Goal: Transaction & Acquisition: Purchase product/service

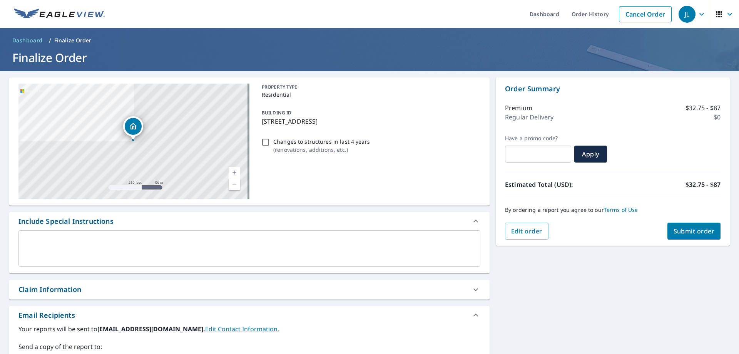
drag, startPoint x: 579, startPoint y: 317, endPoint x: 475, endPoint y: 160, distance: 188.1
click at [578, 315] on div "[STREET_ADDRESS] Aerial Road A standard road map Aerial A detailed look from ab…" at bounding box center [369, 268] width 739 height 394
click at [544, 300] on div "[STREET_ADDRESS] Aerial Road A standard road map Aerial A detailed look from ab…" at bounding box center [369, 268] width 739 height 394
click at [674, 229] on span "Submit order" at bounding box center [694, 231] width 41 height 8
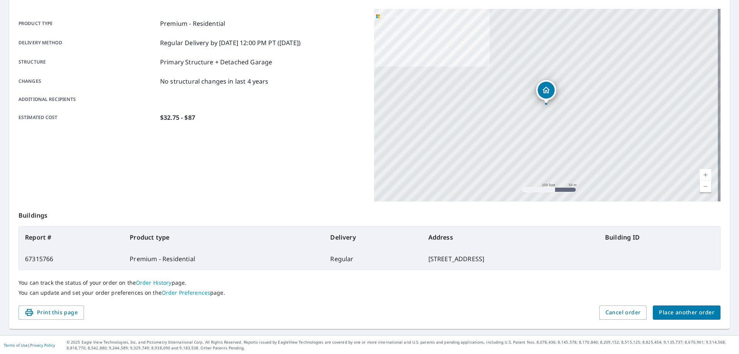
scroll to position [99, 0]
click at [703, 313] on span "Place another order" at bounding box center [686, 312] width 55 height 10
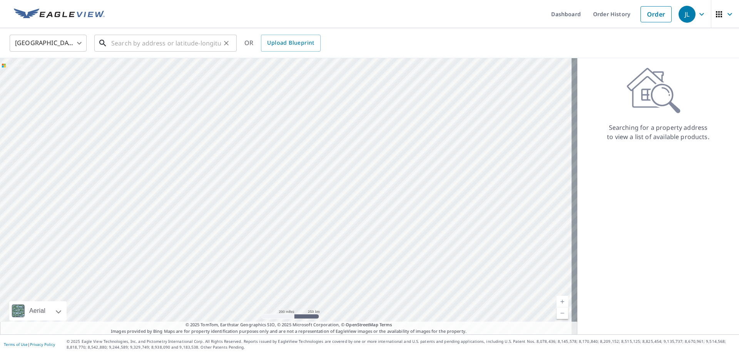
click at [152, 50] on input "text" at bounding box center [166, 43] width 110 height 22
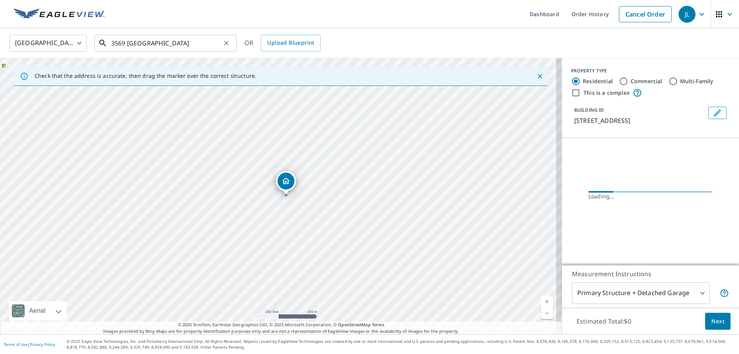
click at [175, 48] on input "3569 [GEOGRAPHIC_DATA]" at bounding box center [166, 43] width 110 height 22
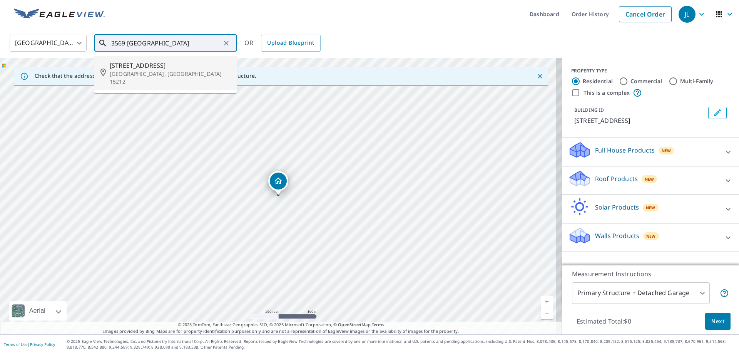
click at [166, 67] on span "[STREET_ADDRESS]" at bounding box center [170, 65] width 121 height 9
type input "[STREET_ADDRESS]"
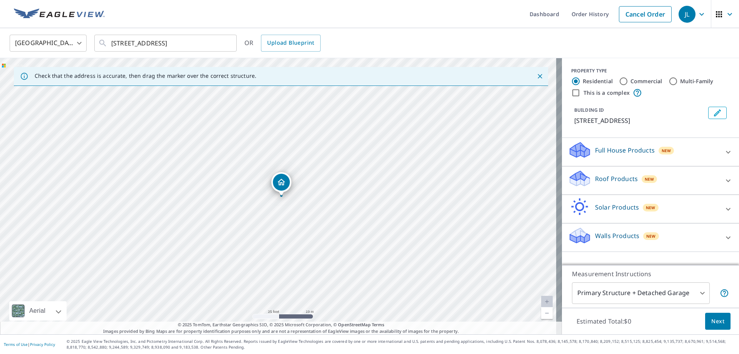
click at [702, 155] on div "Full House Products New" at bounding box center [643, 152] width 151 height 22
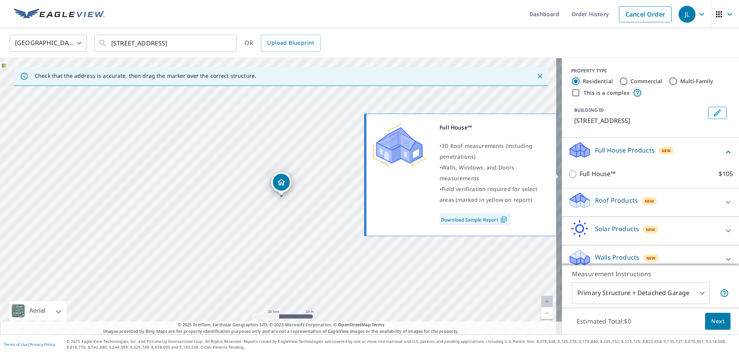
click at [597, 175] on p "Full House™" at bounding box center [598, 174] width 36 height 10
click at [580, 175] on input "Full House™ $105" at bounding box center [574, 173] width 12 height 9
checkbox input "true"
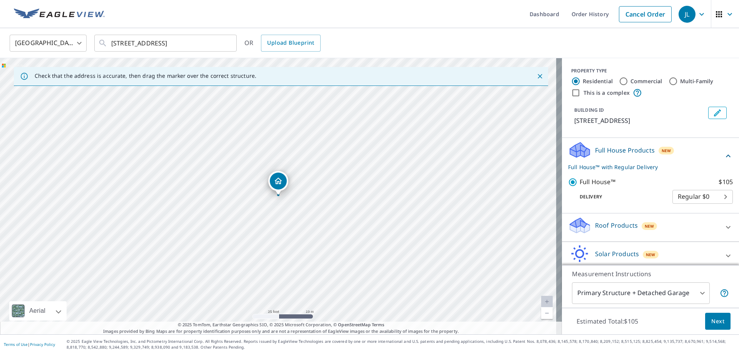
click at [711, 327] on button "Next" at bounding box center [718, 321] width 25 height 17
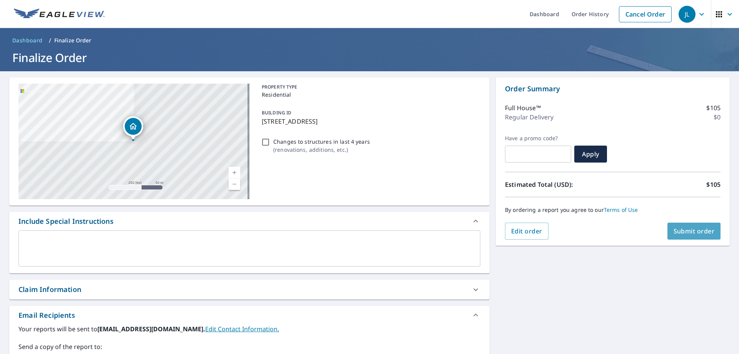
click at [686, 231] on span "Submit order" at bounding box center [694, 231] width 41 height 8
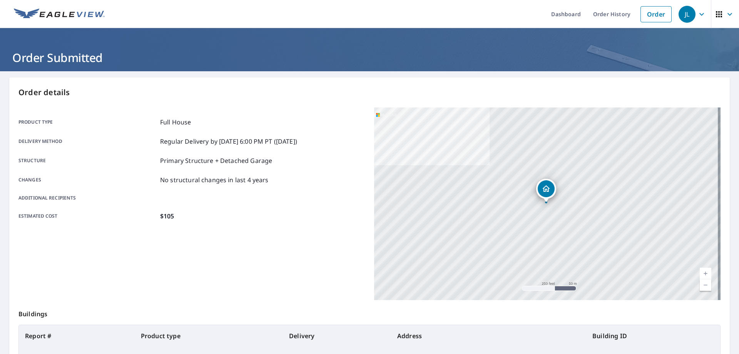
click at [293, 152] on div "Product type Full House Delivery method Regular Delivery by [DATE] 6:00 PM PT (…" at bounding box center [191, 168] width 347 height 103
